Goal: Information Seeking & Learning: Understand process/instructions

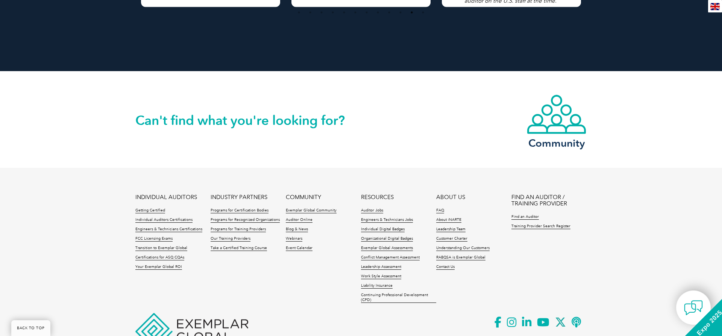
scroll to position [1724, 0]
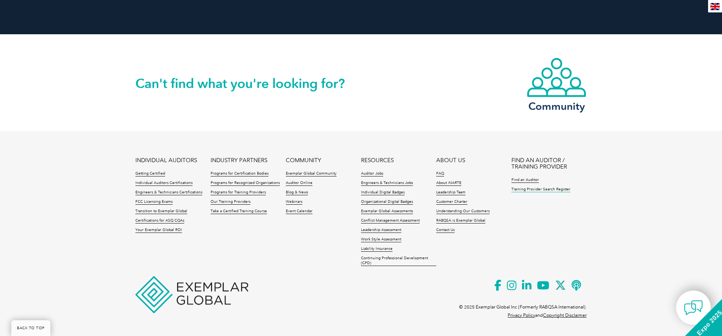
click at [554, 188] on link "Training Provider Search Register" at bounding box center [540, 189] width 59 height 5
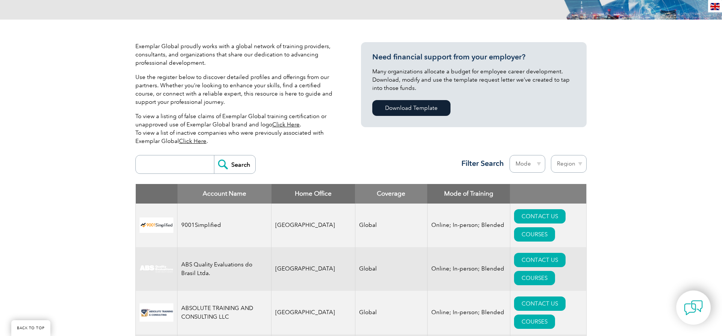
scroll to position [192, 0]
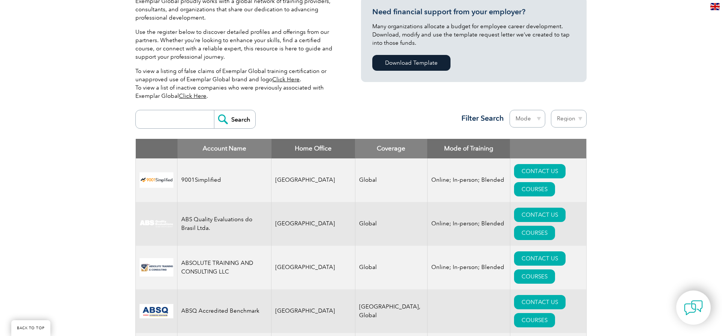
click at [158, 116] on input "search" at bounding box center [176, 119] width 74 height 18
type input "Intertek"
click at [214, 110] on input "Search" at bounding box center [234, 119] width 41 height 18
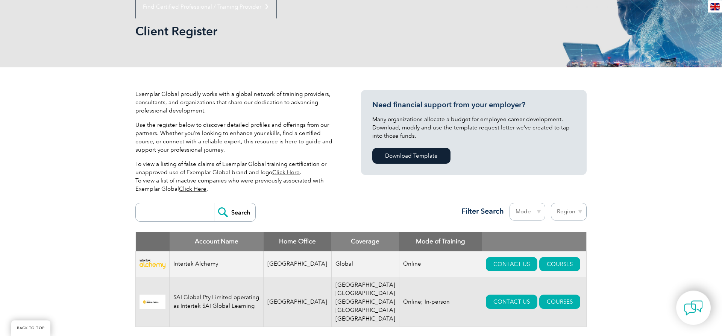
scroll to position [153, 0]
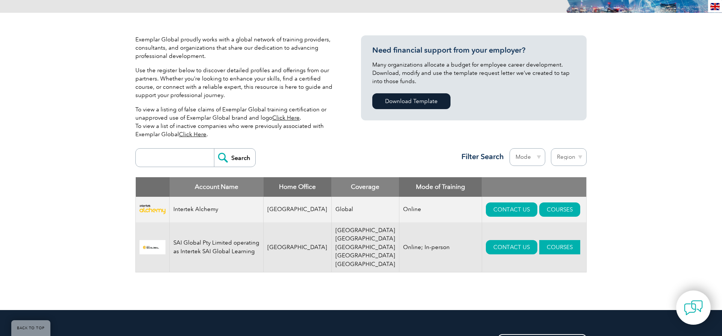
click at [546, 241] on link "COURSES" at bounding box center [559, 247] width 41 height 14
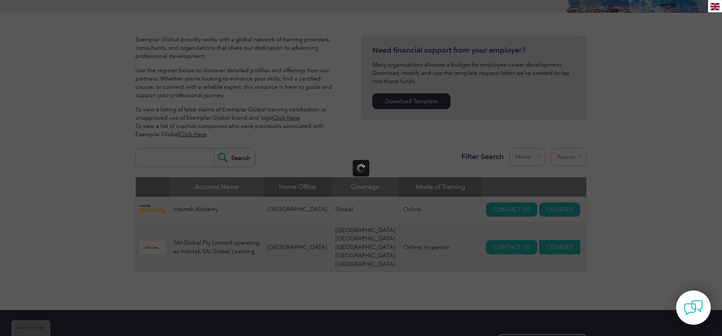
scroll to position [0, 0]
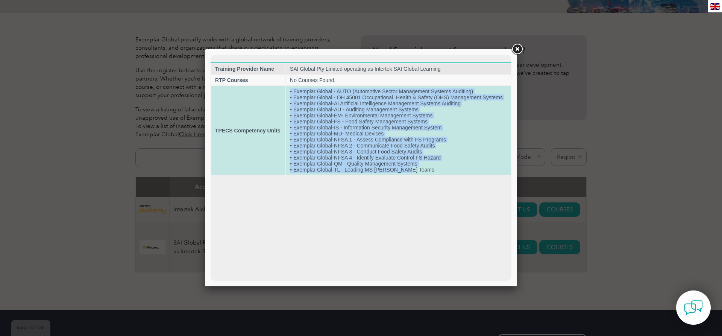
drag, startPoint x: 290, startPoint y: 92, endPoint x: 444, endPoint y: 175, distance: 174.8
click at [444, 175] on td "• Exemplar Global - AUTO (Automotive Sector Management Systems Auditing) • Exem…" at bounding box center [398, 130] width 224 height 89
click at [427, 173] on td "• Exemplar Global - AUTO (Automotive Sector Management Systems Auditing) • Exem…" at bounding box center [398, 130] width 224 height 89
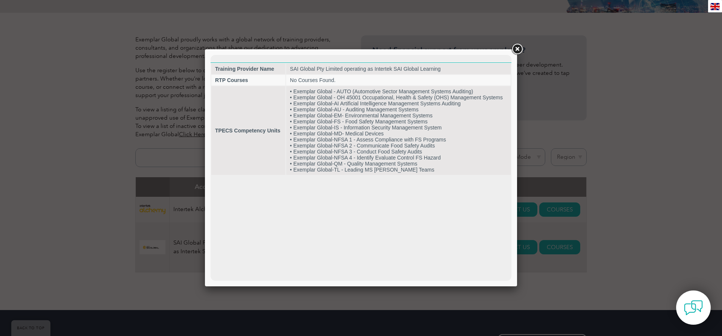
click at [515, 50] on link at bounding box center [517, 49] width 14 height 14
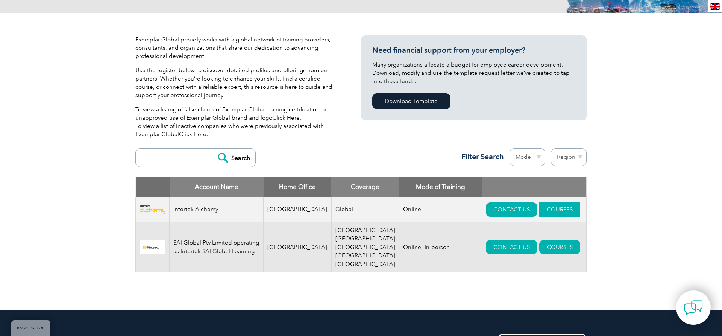
click at [544, 211] on link "COURSES" at bounding box center [559, 209] width 41 height 14
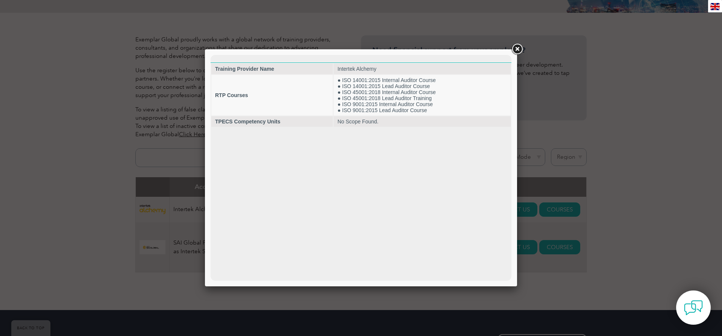
click at [518, 47] on link at bounding box center [517, 49] width 14 height 14
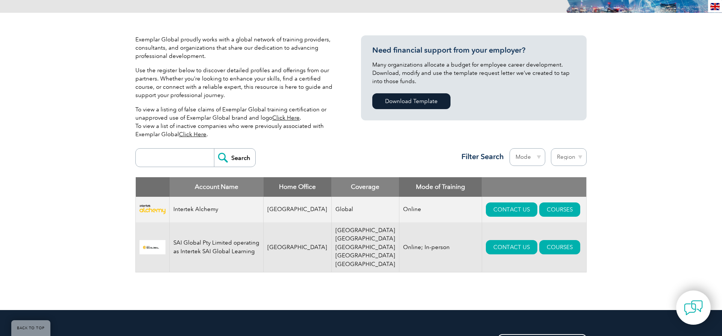
click at [188, 158] on input "search" at bounding box center [176, 158] width 74 height 18
type input "19011"
click at [214, 149] on input "Search" at bounding box center [234, 158] width 41 height 18
click at [539, 240] on link "COURSES" at bounding box center [559, 247] width 41 height 14
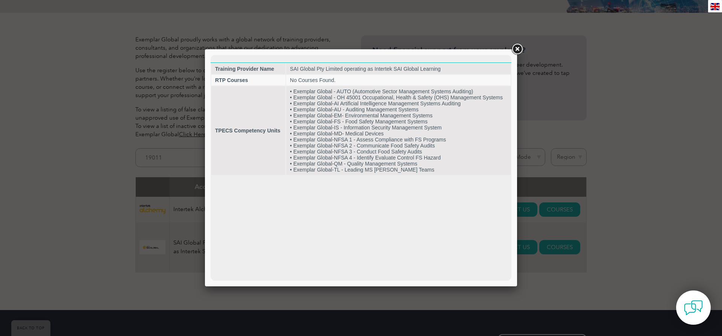
click at [519, 45] on link at bounding box center [517, 49] width 14 height 14
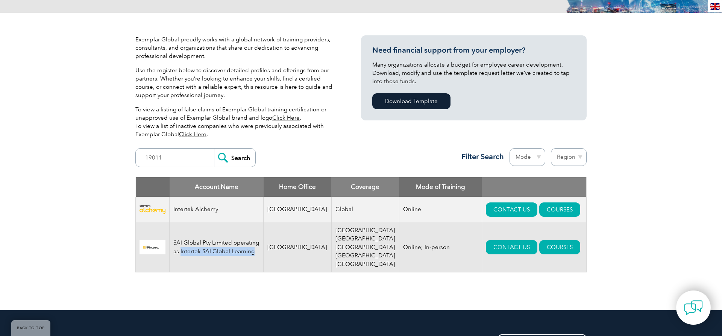
drag, startPoint x: 184, startPoint y: 242, endPoint x: 263, endPoint y: 248, distance: 79.2
click at [263, 248] on td "SAI Global Pty Limited operating as Intertek SAI Global Learning" at bounding box center [217, 247] width 94 height 50
click at [546, 240] on link "COURSES" at bounding box center [559, 247] width 41 height 14
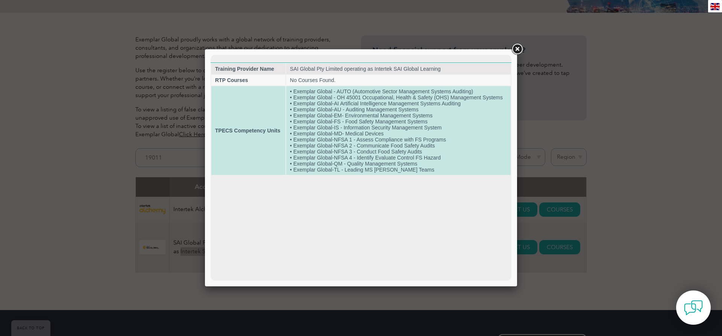
click at [297, 92] on td "• Exemplar Global - AUTO (Automotive Sector Management Systems Auditing) • Exem…" at bounding box center [398, 130] width 224 height 89
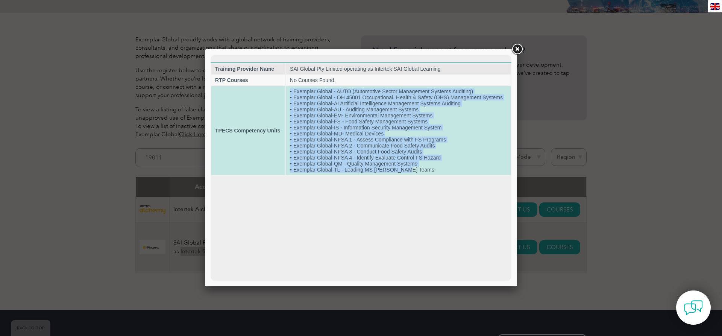
drag, startPoint x: 291, startPoint y: 93, endPoint x: 446, endPoint y: 178, distance: 176.7
click at [446, 175] on td "• Exemplar Global - AUTO (Automotive Sector Management Systems Auditing) • Exem…" at bounding box center [398, 130] width 224 height 89
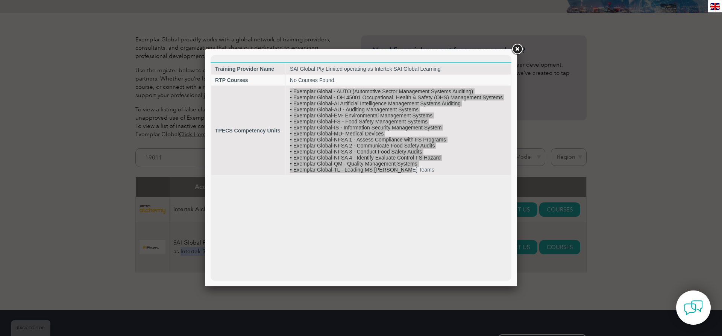
click at [518, 49] on link at bounding box center [517, 49] width 14 height 14
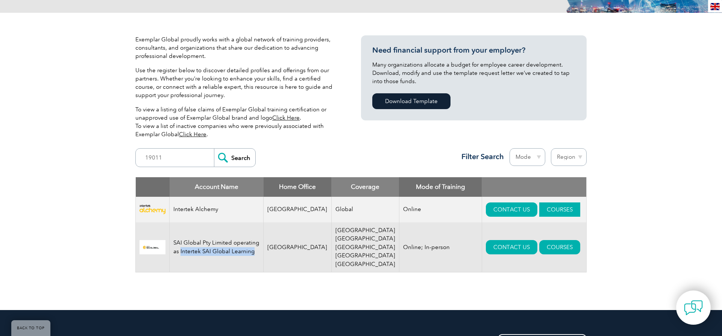
click at [539, 211] on link "COURSES" at bounding box center [559, 209] width 41 height 14
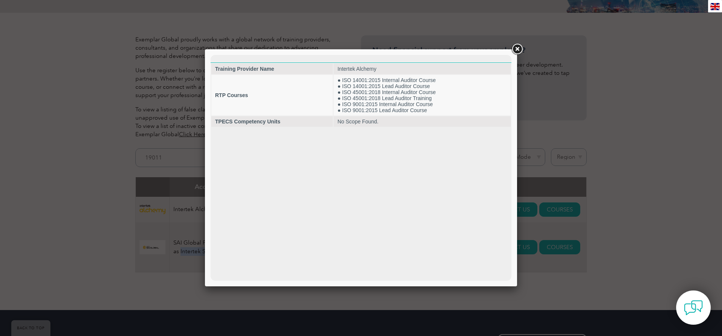
click at [517, 44] on link at bounding box center [517, 49] width 14 height 14
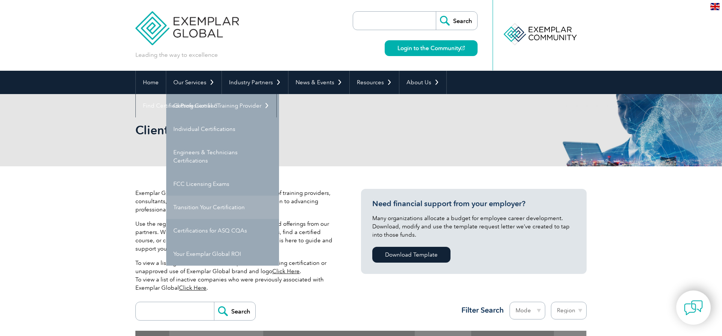
click at [219, 209] on link "Transition Your Certification" at bounding box center [222, 206] width 113 height 23
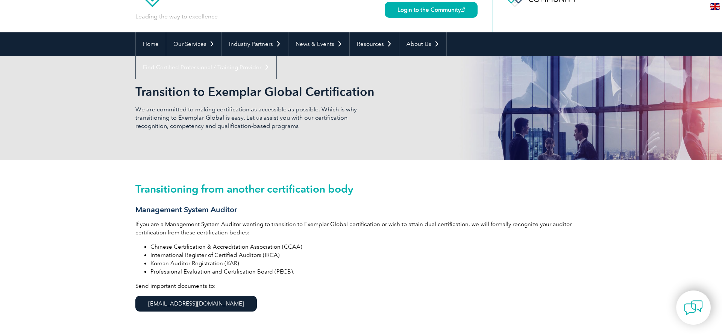
scroll to position [77, 0]
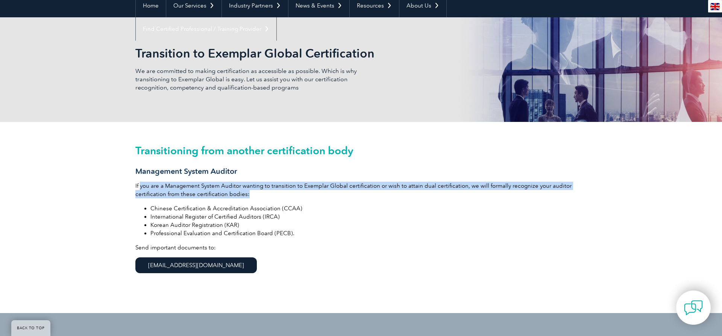
drag, startPoint x: 141, startPoint y: 183, endPoint x: 553, endPoint y: 190, distance: 412.5
click at [553, 190] on p "If you are a Management System Auditor wanting to transition to Exemplar Global…" at bounding box center [360, 190] width 451 height 17
click at [324, 186] on p "If you are a Management System Auditor wanting to transition to Exemplar Global…" at bounding box center [360, 190] width 451 height 17
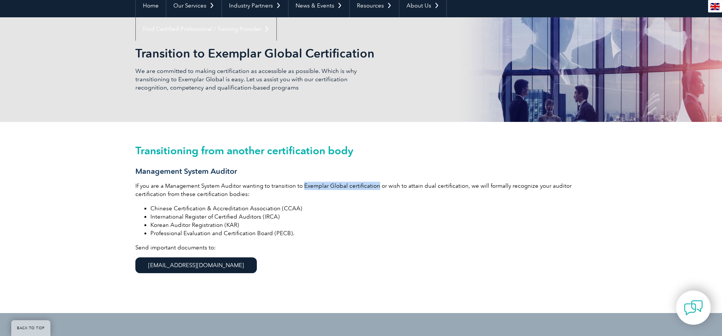
drag, startPoint x: 301, startPoint y: 186, endPoint x: 376, endPoint y: 185, distance: 75.2
click at [376, 185] on p "If you are a Management System Auditor wanting to transition to Exemplar Global…" at bounding box center [360, 190] width 451 height 17
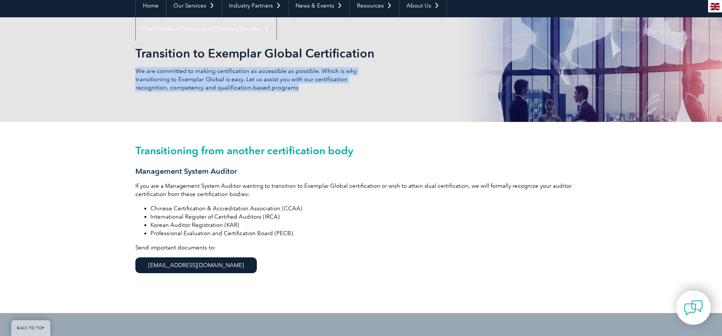
drag, startPoint x: 136, startPoint y: 70, endPoint x: 328, endPoint y: 86, distance: 193.1
click at [328, 86] on p "We are committed to making certification as accessible as possible. Which is wh…" at bounding box center [248, 79] width 226 height 25
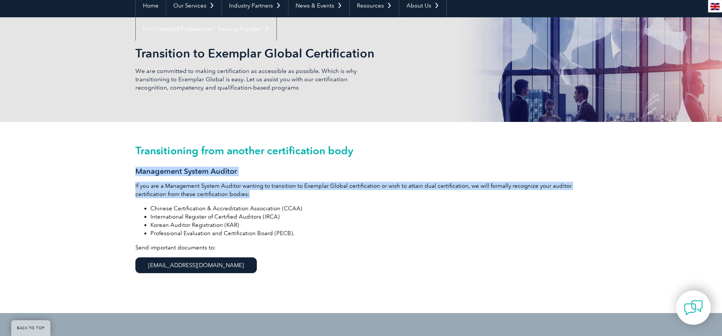
drag, startPoint x: 135, startPoint y: 173, endPoint x: 266, endPoint y: 199, distance: 133.1
click at [266, 199] on div "Transitioning from another certification body Management System Auditor If you …" at bounding box center [360, 217] width 451 height 191
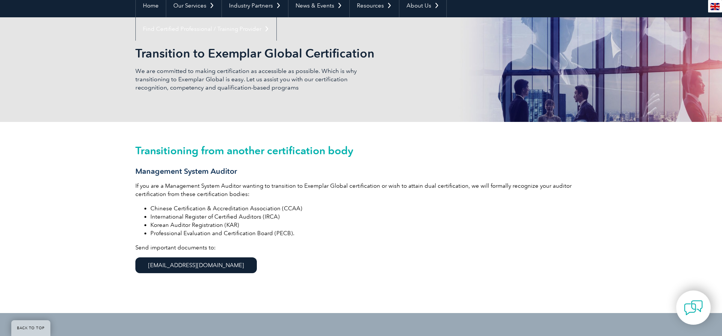
click at [238, 223] on li "Korean Auditor Registration (KAR)" at bounding box center [368, 225] width 436 height 8
click at [218, 72] on p "We are committed to making certification as accessible as possible. Which is wh…" at bounding box center [248, 79] width 226 height 25
drag, startPoint x: 207, startPoint y: 55, endPoint x: 301, endPoint y: 57, distance: 93.6
click at [301, 57] on h2 "Transition to Exemplar Global Certification" at bounding box center [293, 53] width 316 height 12
copy h2 "Exemplar Global"
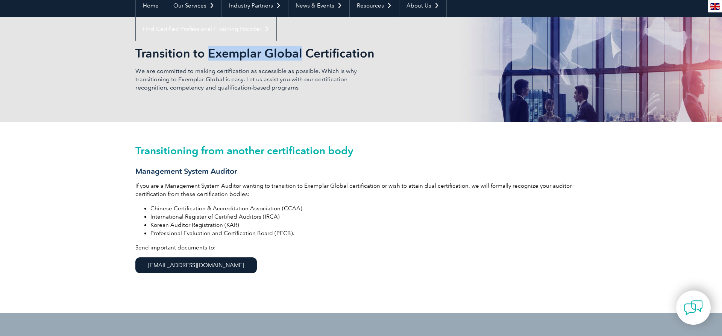
scroll to position [0, 0]
